Goal: Find specific page/section: Find specific page/section

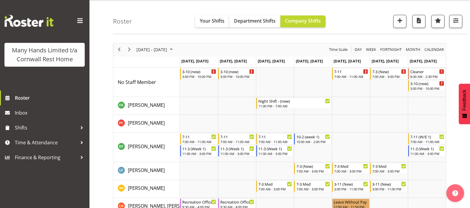
scroll to position [18, 0]
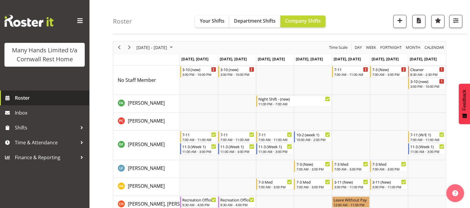
click at [19, 96] on span "Roster" at bounding box center [50, 97] width 71 height 9
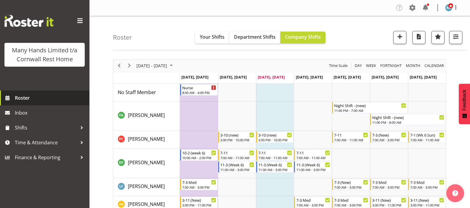
click at [21, 98] on span "Roster" at bounding box center [50, 97] width 71 height 9
